Goal: Information Seeking & Learning: Understand process/instructions

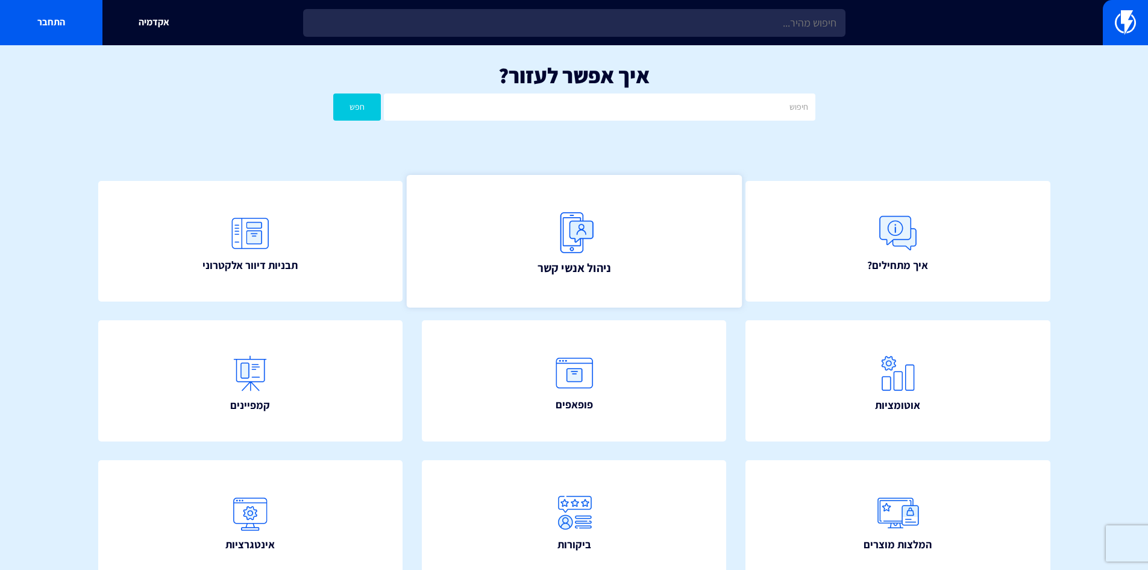
click at [575, 267] on span "ניהול אנשי קשר" at bounding box center [574, 267] width 74 height 17
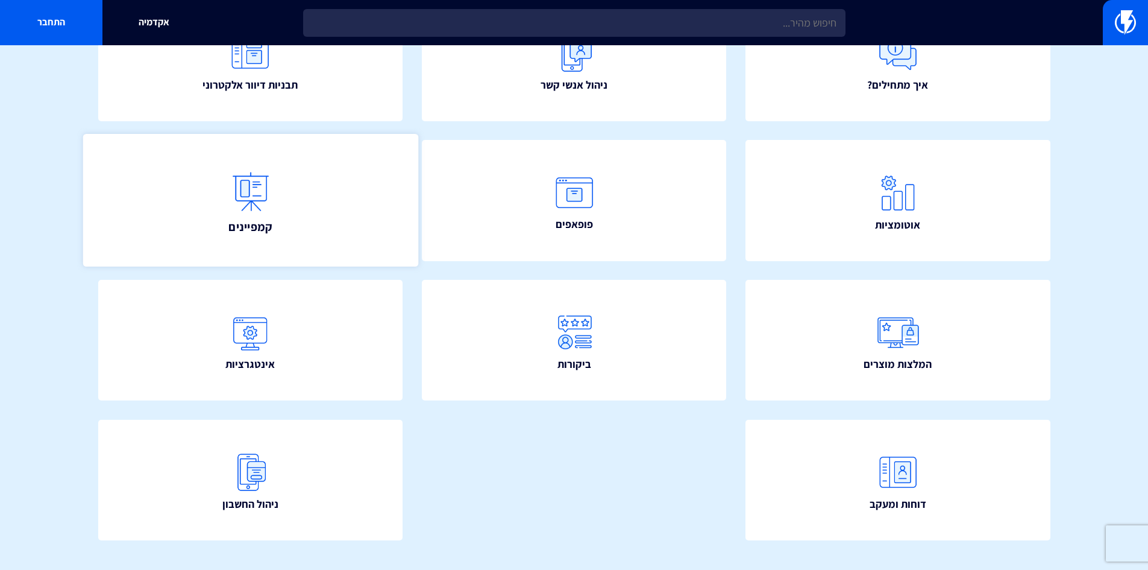
scroll to position [181, 0]
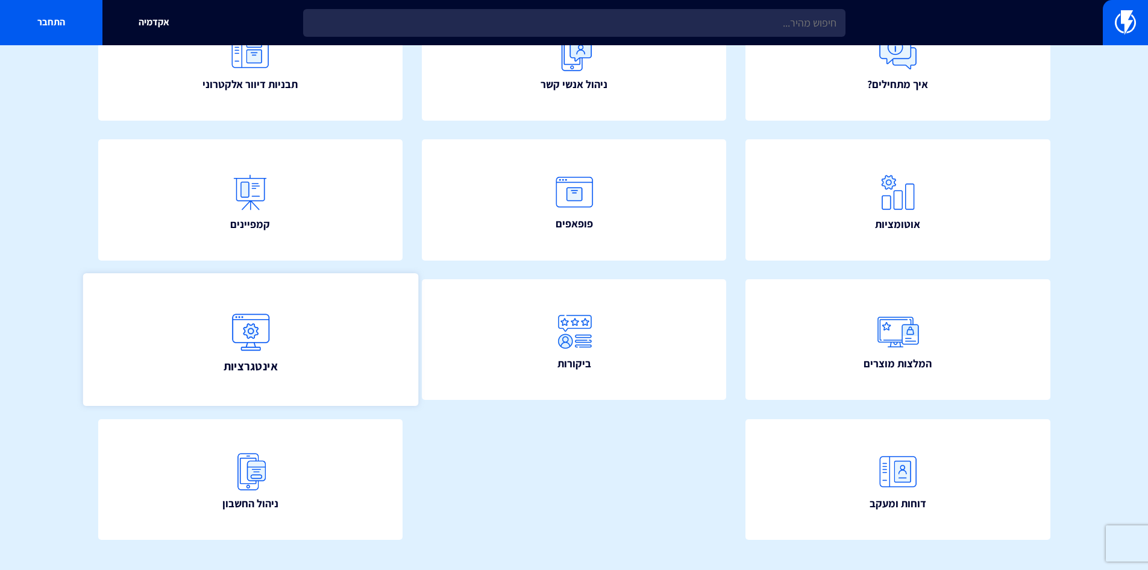
click at [342, 353] on link "אינטגרציות" at bounding box center [250, 339] width 335 height 133
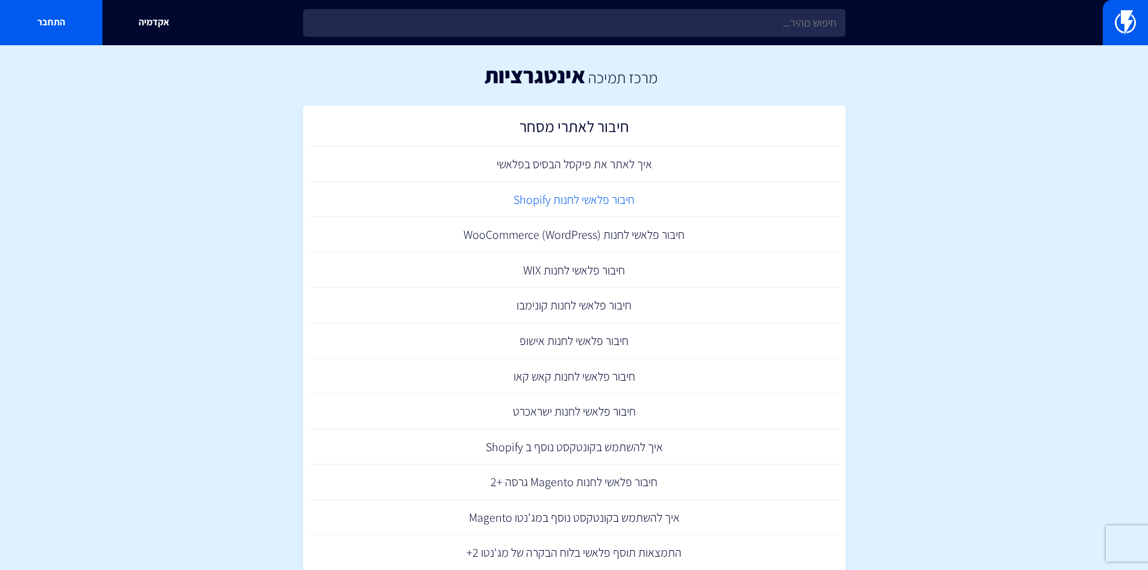
click at [590, 198] on link "חיבור פלאשי לחנות Shopify" at bounding box center [574, 200] width 530 height 36
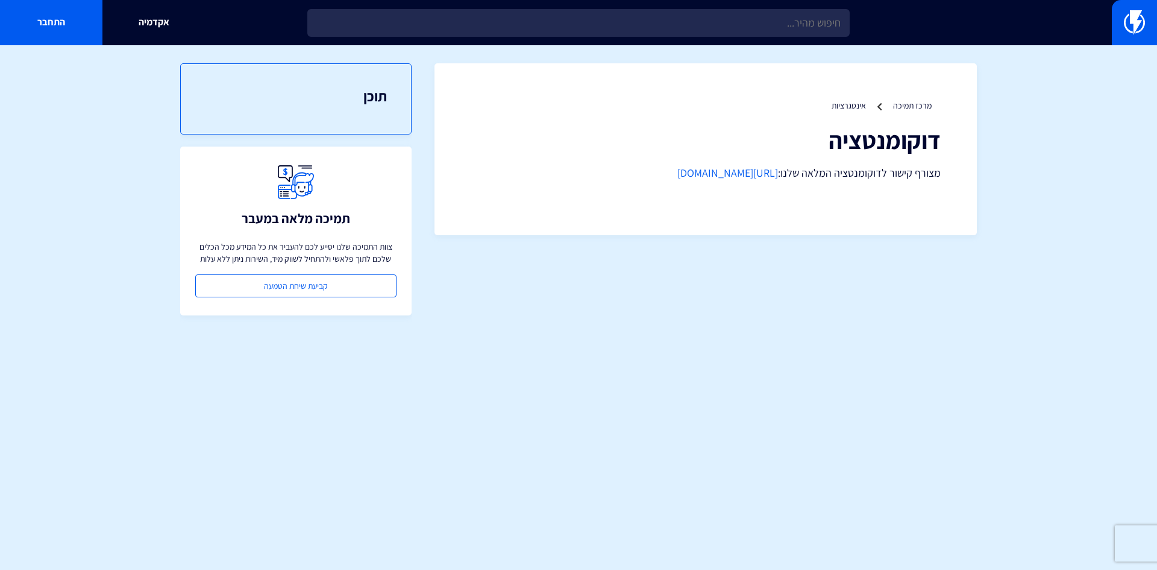
click at [772, 172] on link "[URL][DOMAIN_NAME]" at bounding box center [728, 173] width 101 height 14
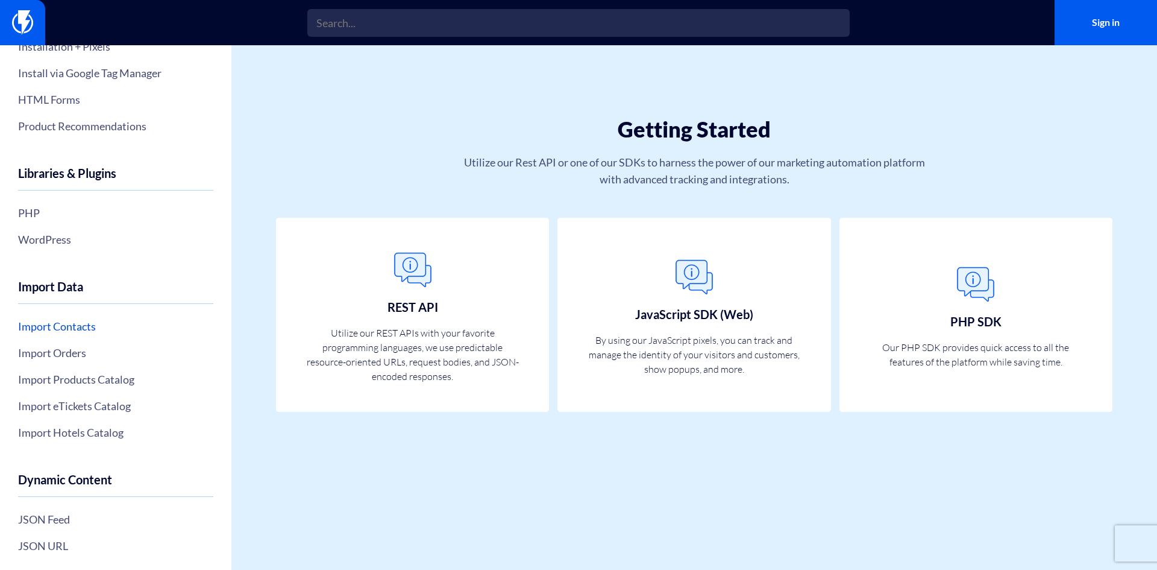
scroll to position [236, 0]
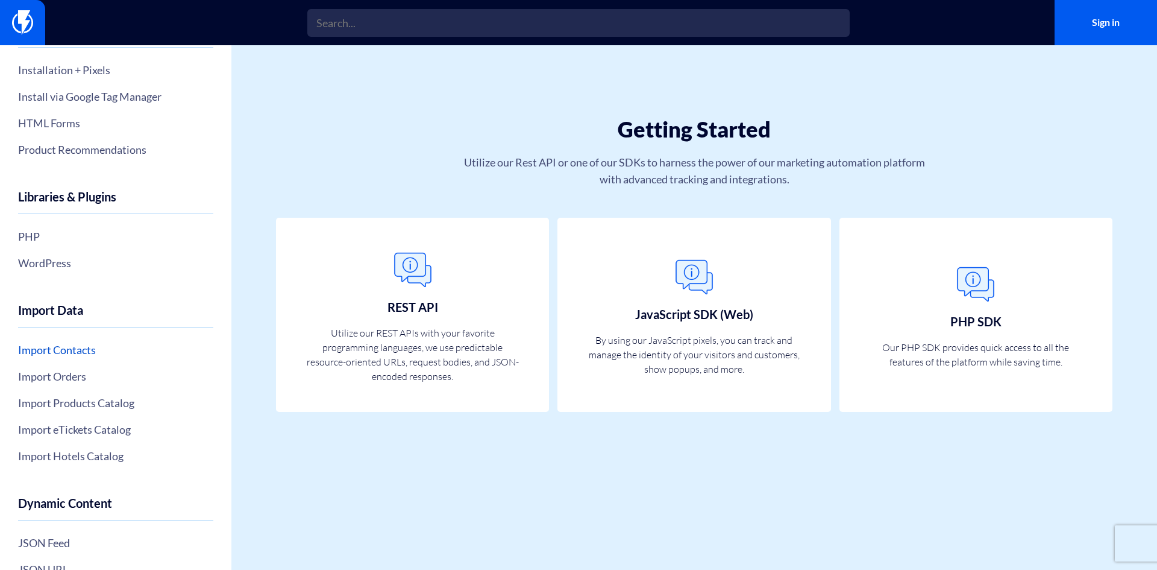
click at [71, 348] on link "Import Contacts" at bounding box center [115, 349] width 195 height 20
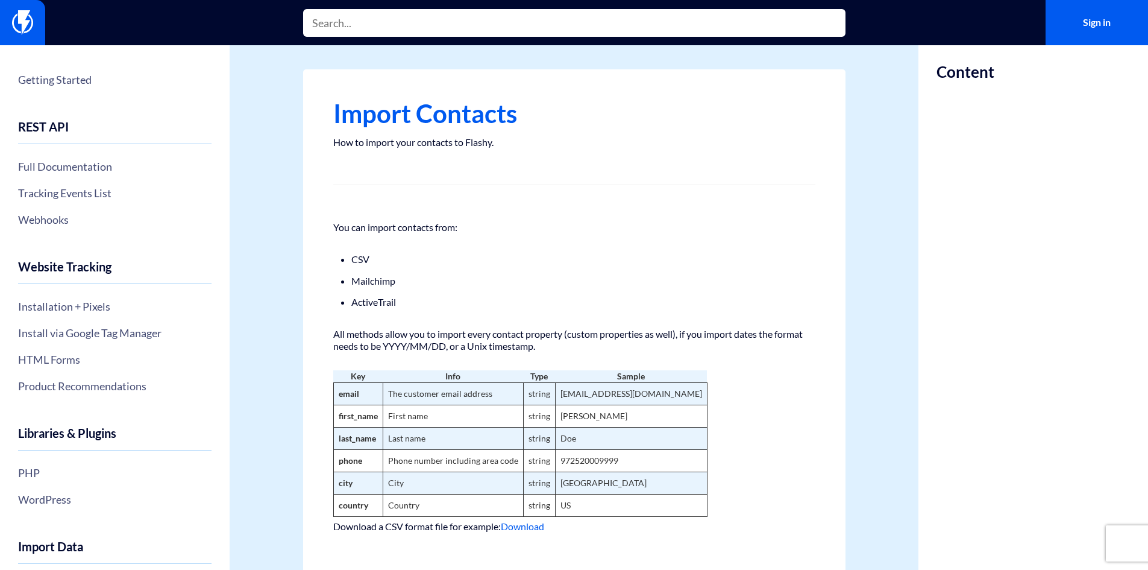
click at [359, 25] on input "text" at bounding box center [574, 23] width 542 height 28
type input "נ"
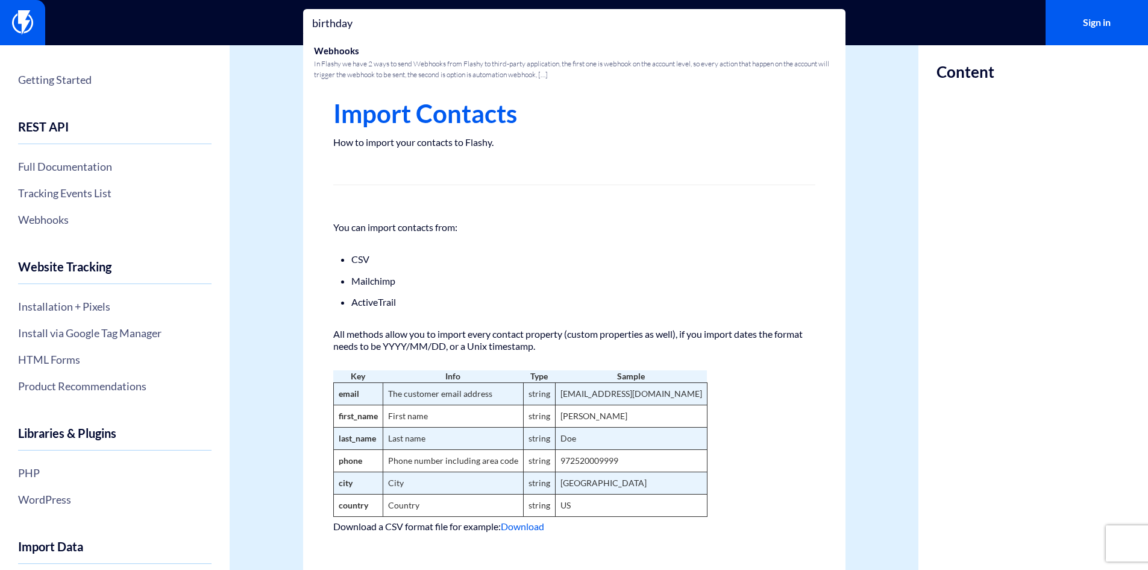
type input "birthday"
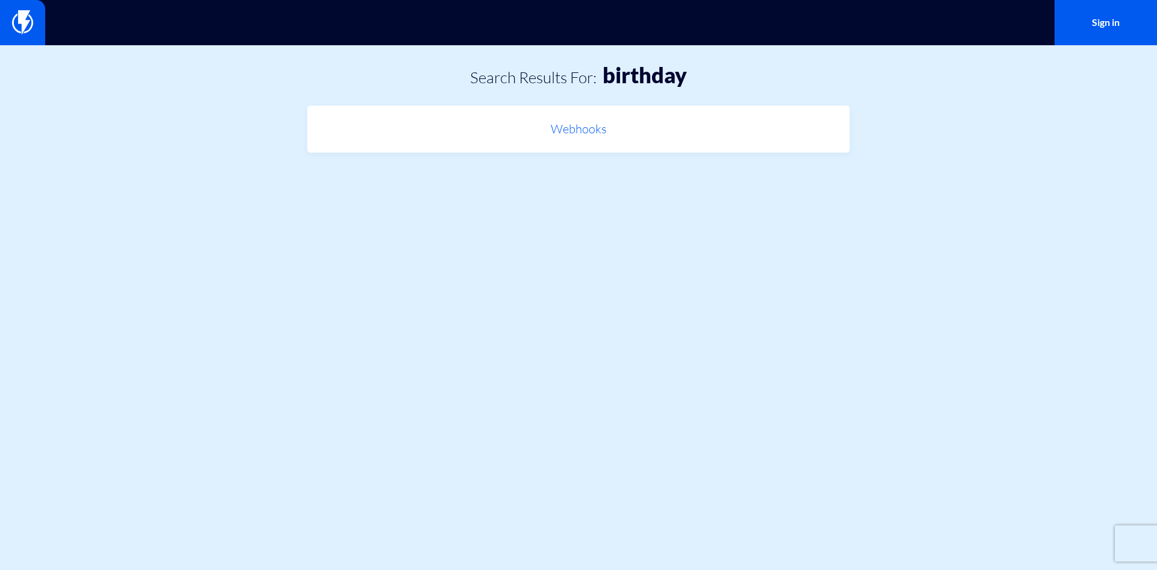
click at [583, 145] on link "Webhooks" at bounding box center [578, 130] width 530 height 36
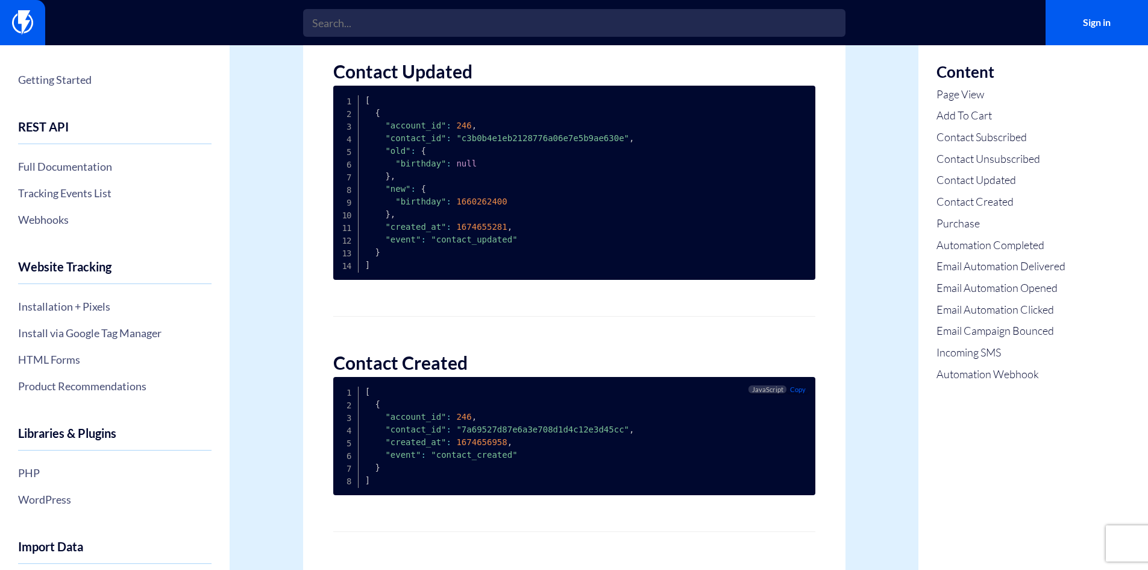
scroll to position [1344, 0]
